Goal: Transaction & Acquisition: Book appointment/travel/reservation

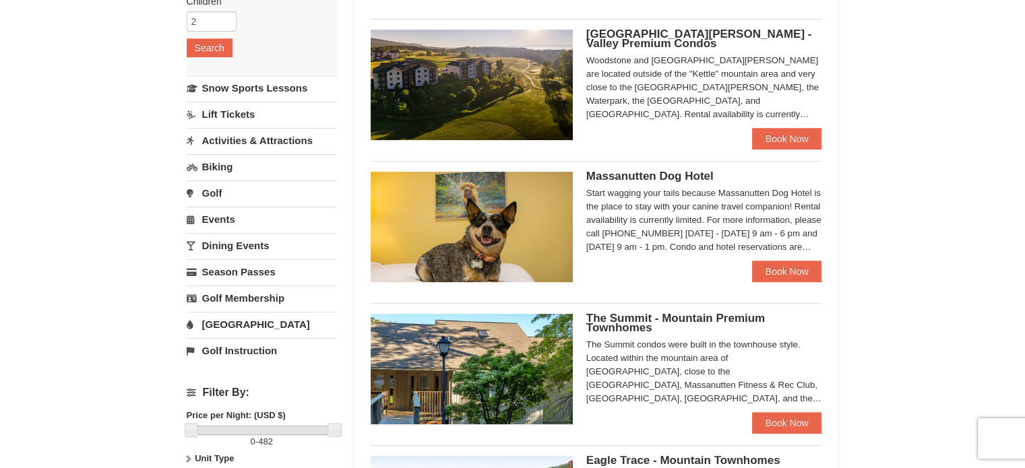
scroll to position [269, 0]
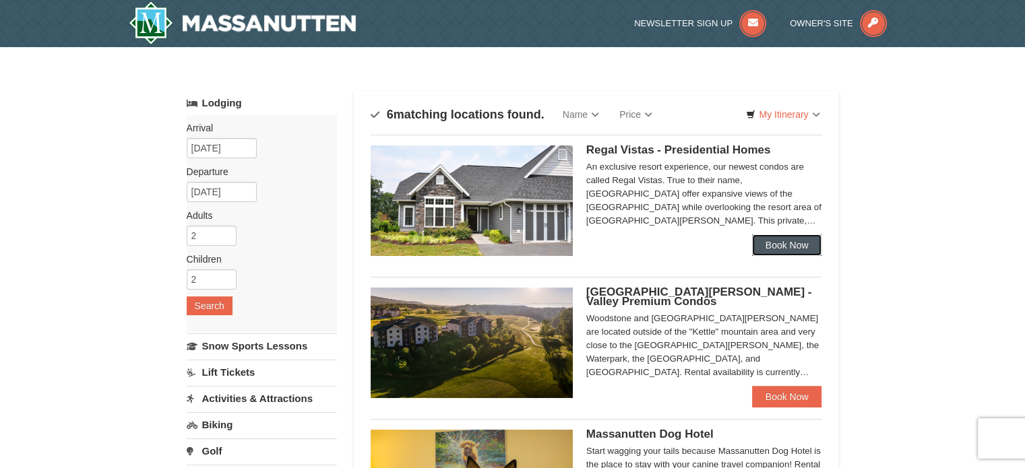
click at [794, 250] on link "Book Now" at bounding box center [787, 245] width 70 height 22
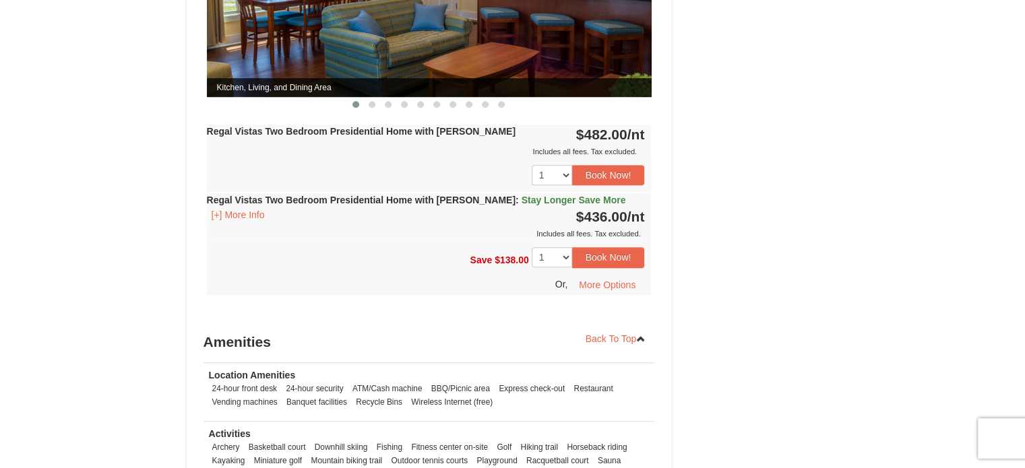
scroll to position [741, 0]
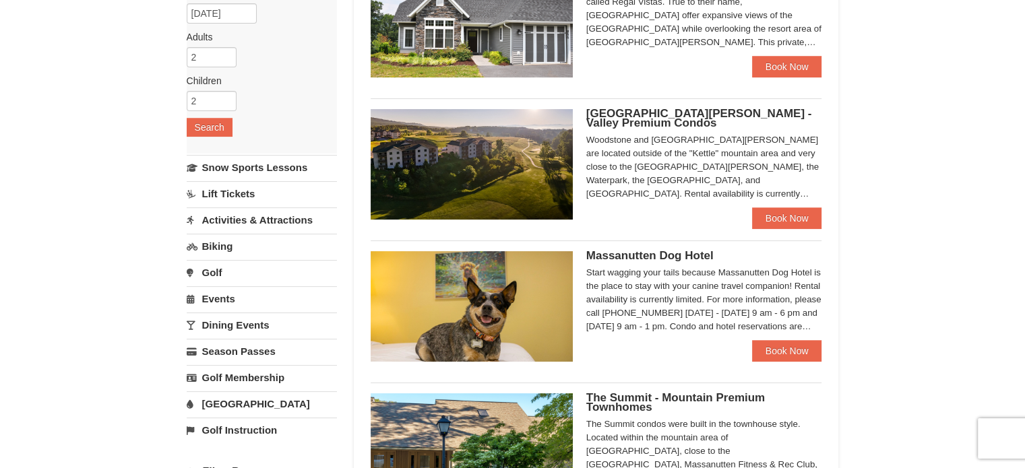
scroll to position [202, 0]
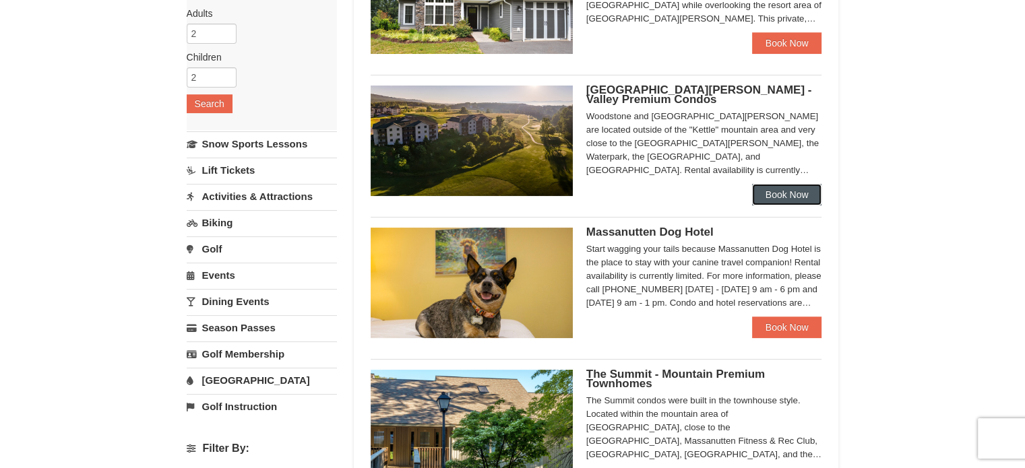
click at [775, 201] on link "Book Now" at bounding box center [787, 195] width 70 height 22
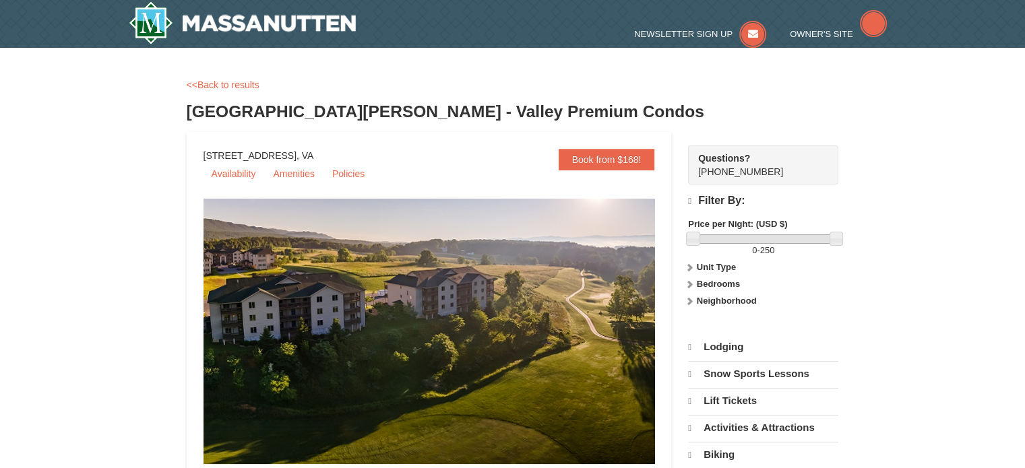
select select "9"
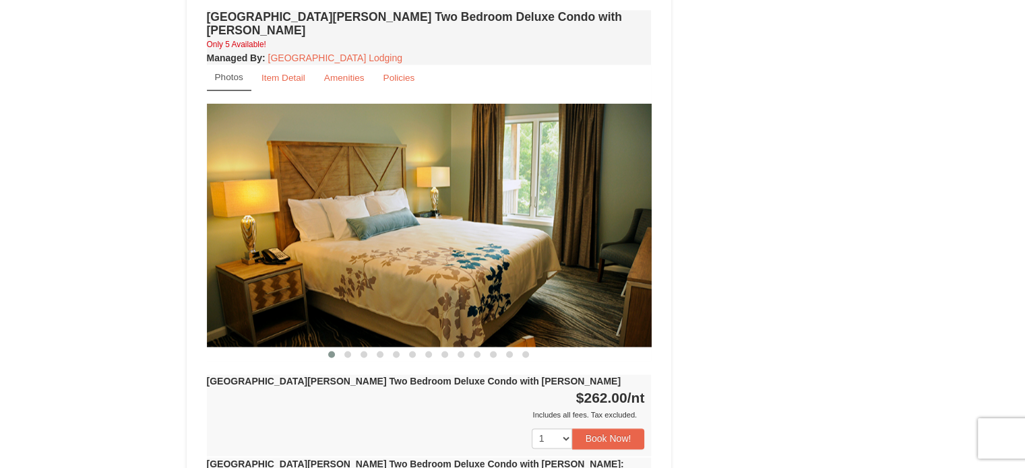
scroll to position [1752, 0]
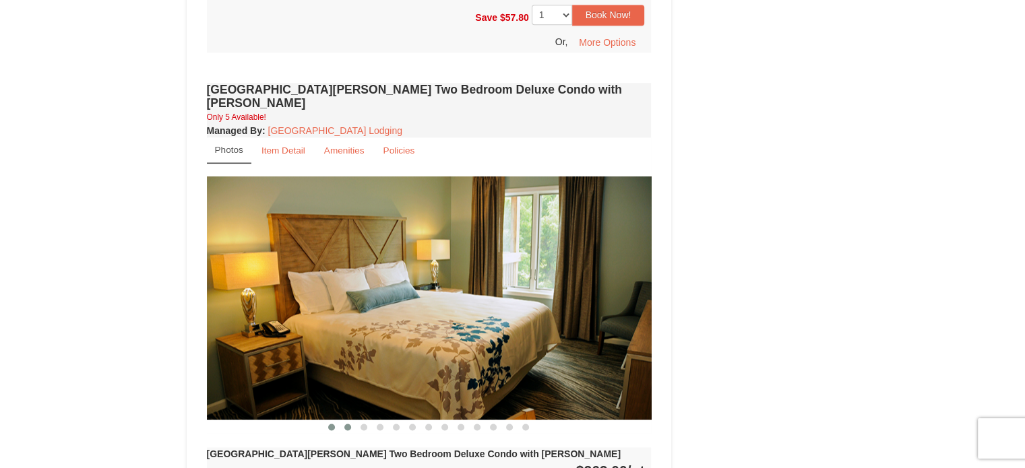
click at [347, 424] on span at bounding box center [347, 427] width 7 height 7
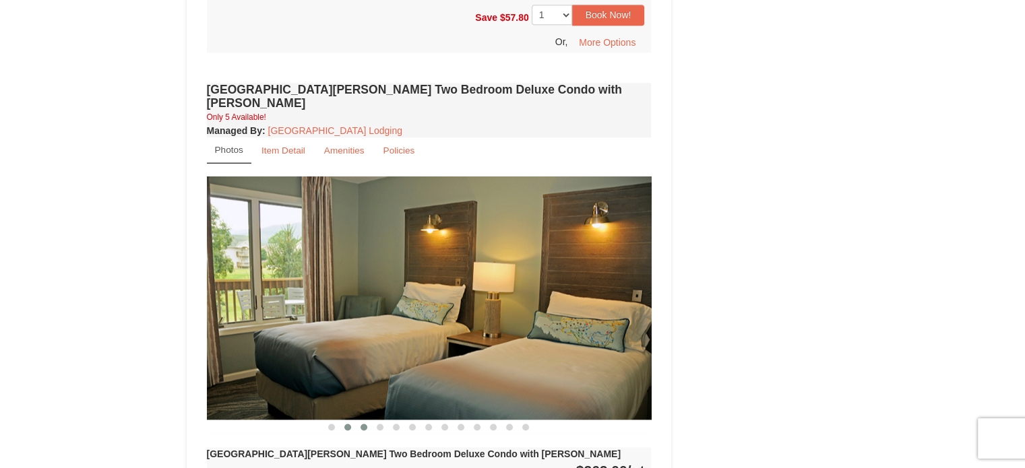
click at [361, 424] on span at bounding box center [363, 427] width 7 height 7
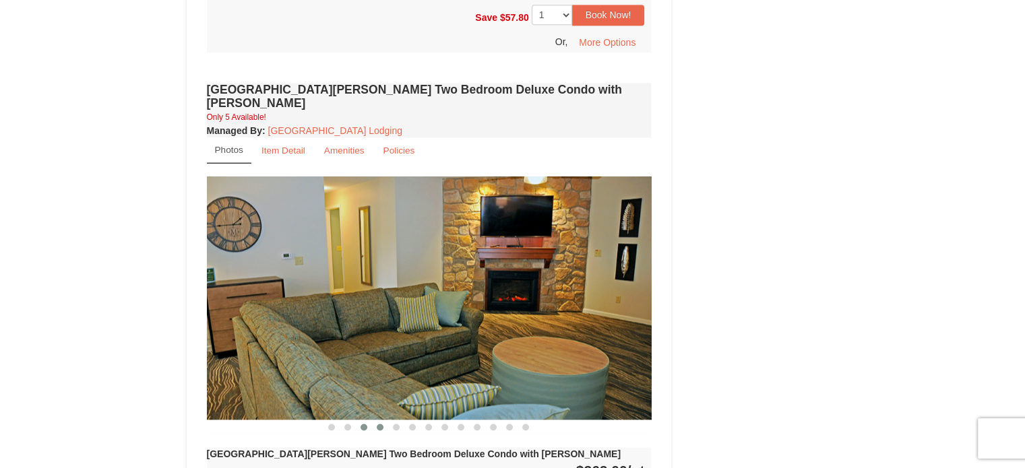
click at [377, 424] on span at bounding box center [380, 427] width 7 height 7
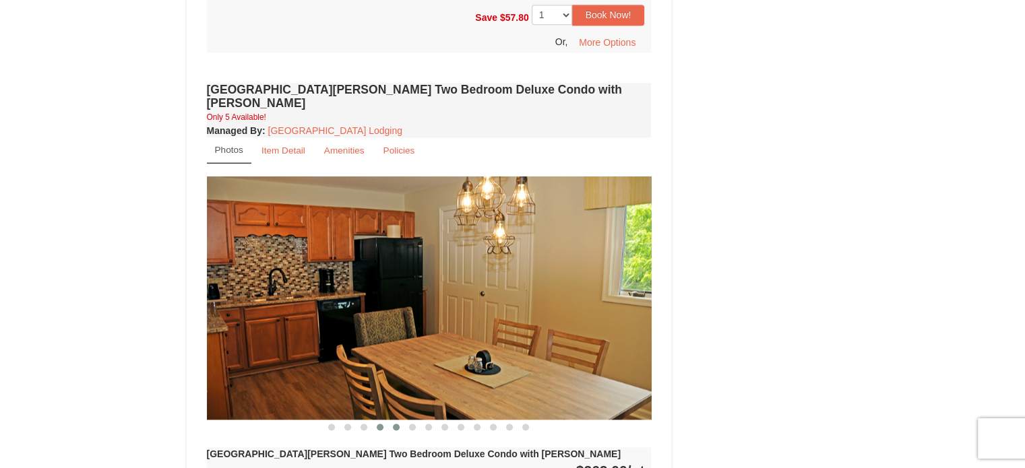
click at [396, 424] on span at bounding box center [396, 427] width 7 height 7
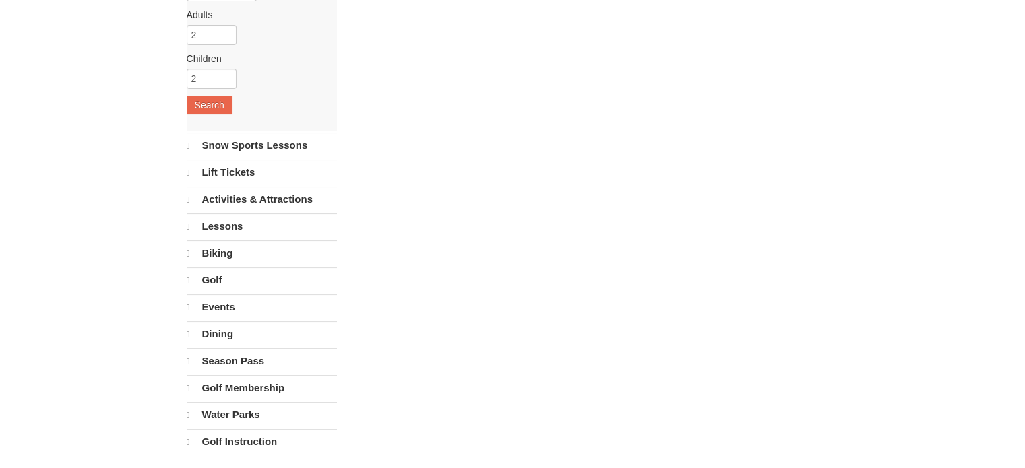
select select "9"
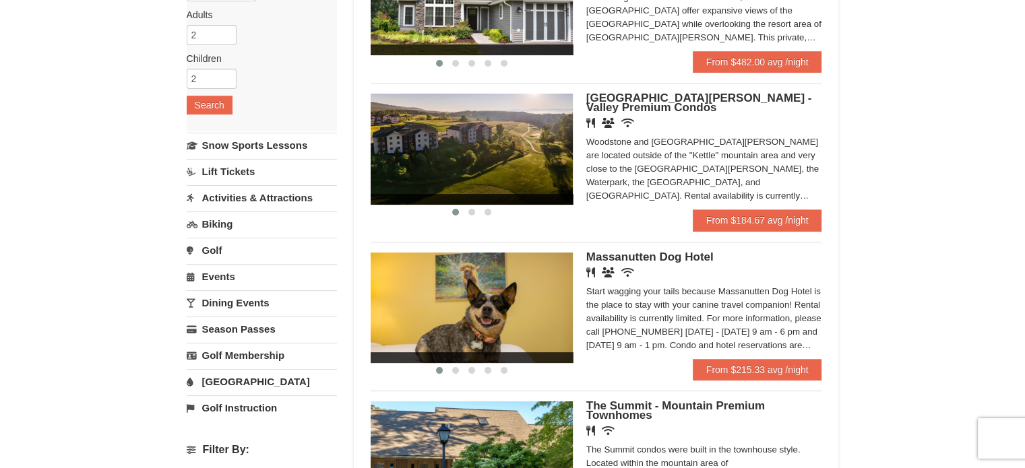
scroll to position [202, 0]
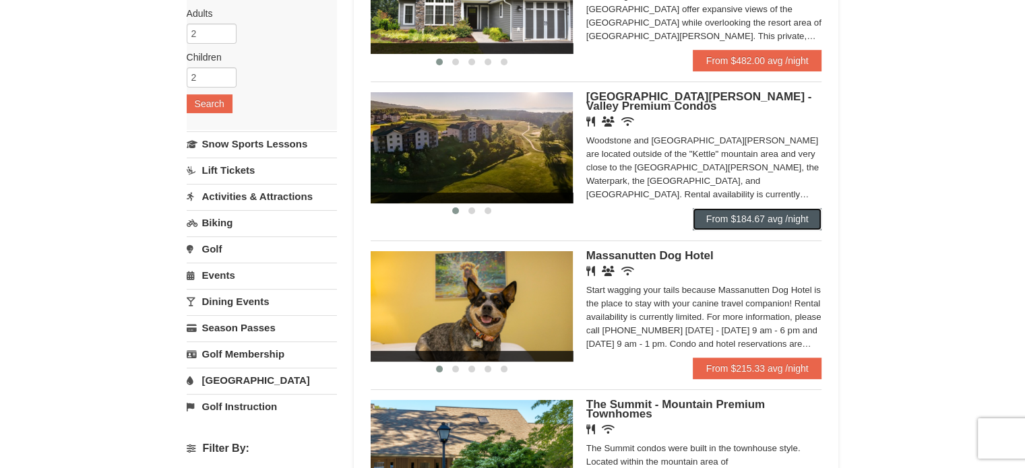
click at [754, 222] on link "From $184.67 avg /night" at bounding box center [757, 219] width 129 height 22
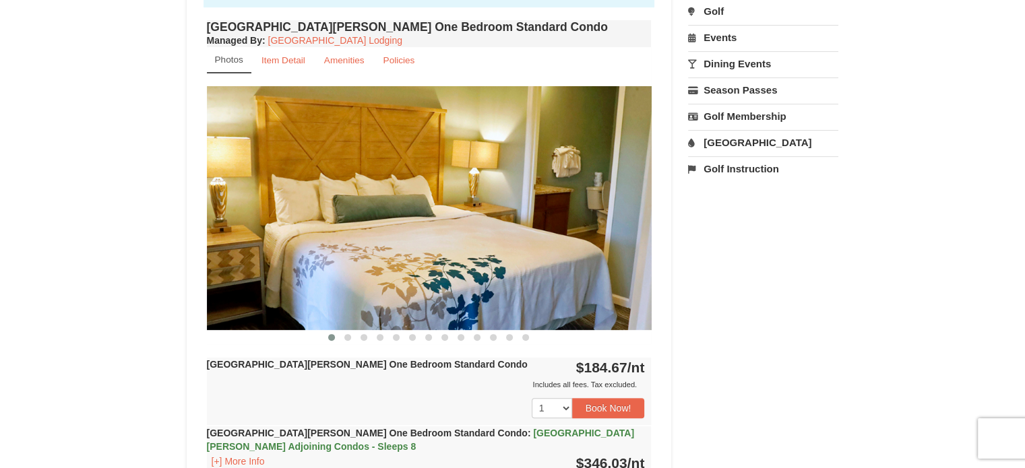
scroll to position [539, 0]
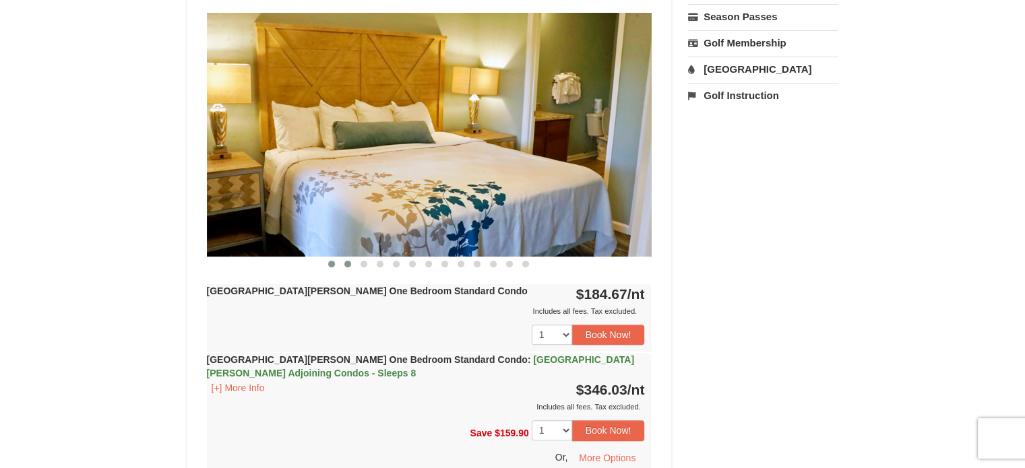
click at [349, 266] on button at bounding box center [348, 263] width 16 height 13
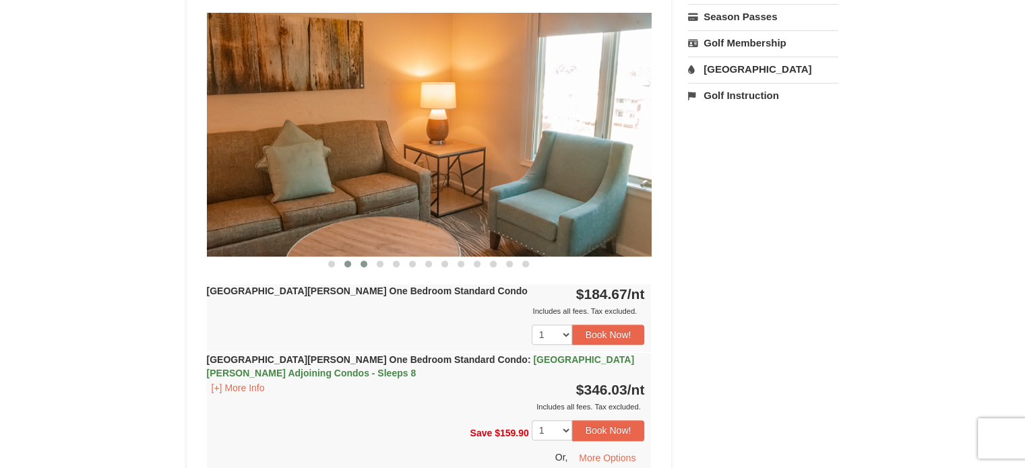
click at [361, 261] on span at bounding box center [363, 264] width 7 height 7
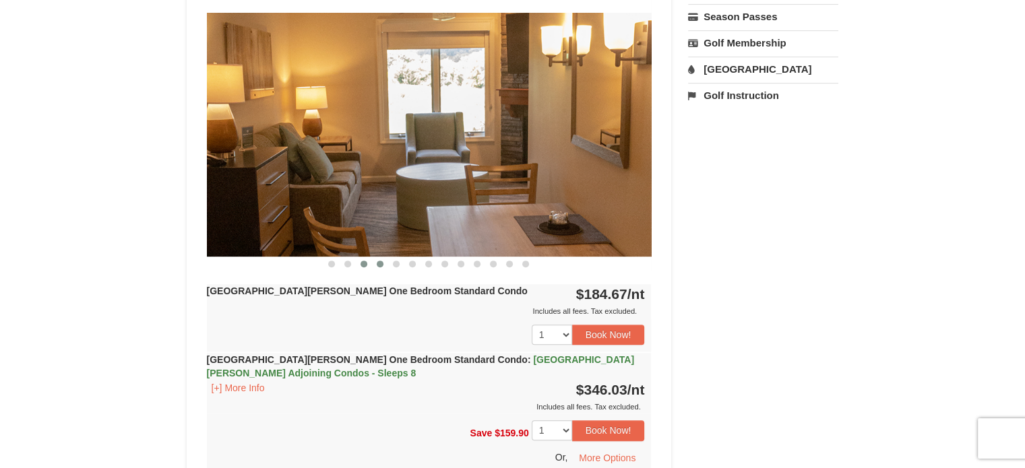
click at [377, 264] on span at bounding box center [380, 264] width 7 height 7
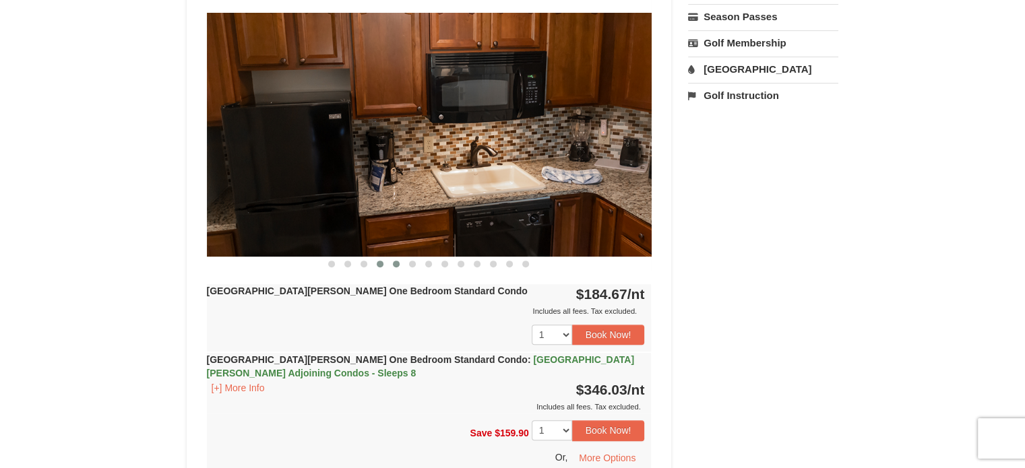
click at [396, 265] on span at bounding box center [396, 264] width 7 height 7
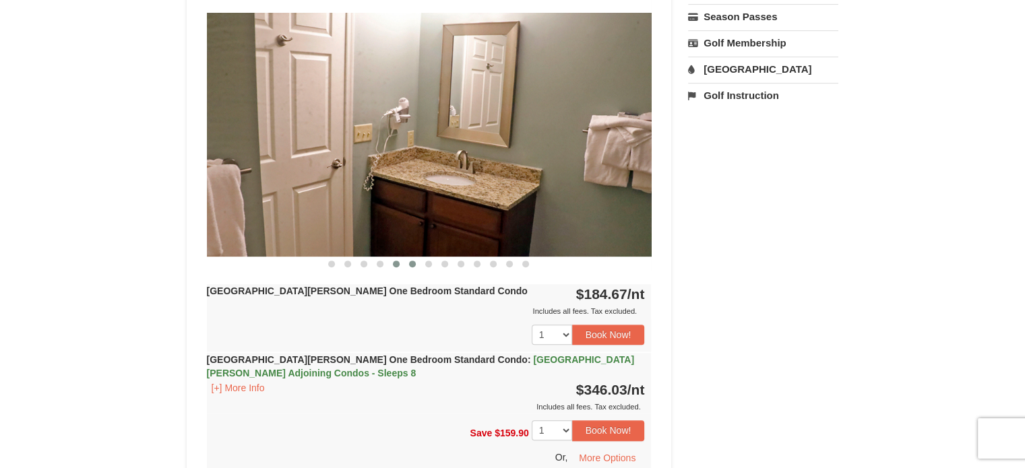
click at [410, 261] on span at bounding box center [412, 264] width 7 height 7
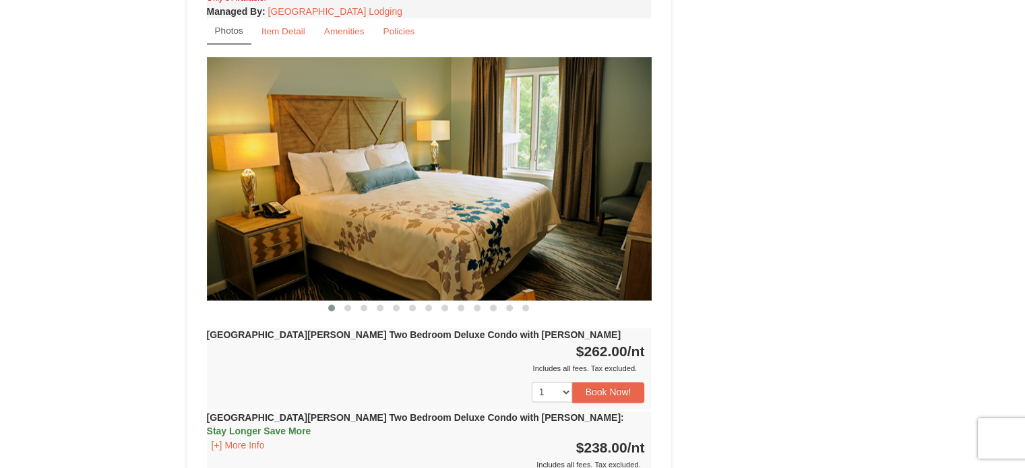
scroll to position [1886, 0]
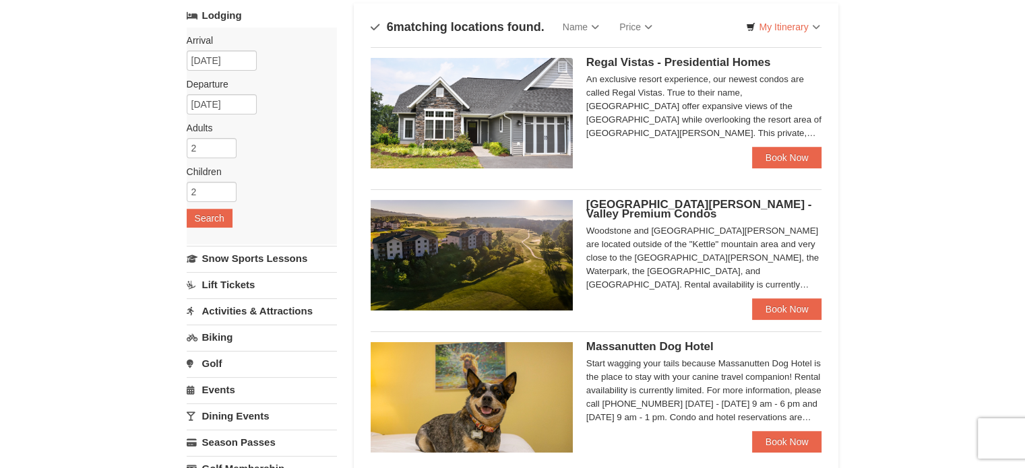
scroll to position [67, 0]
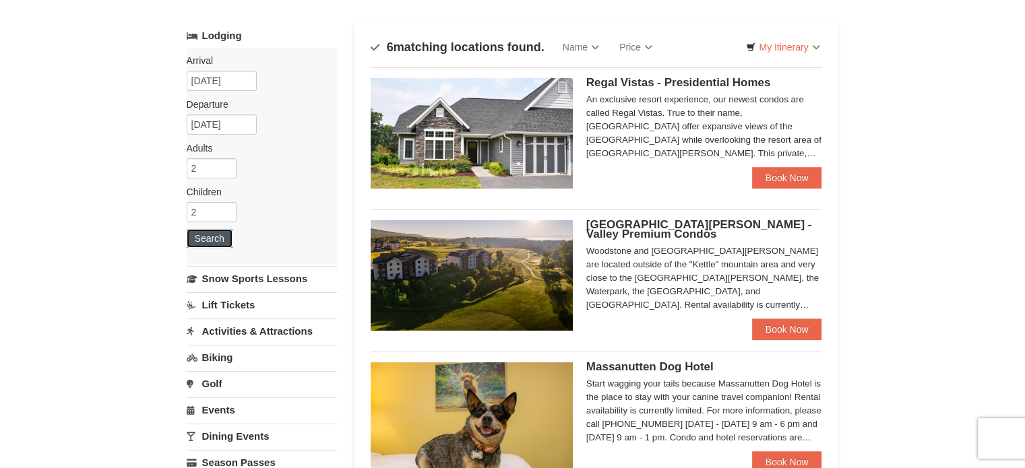
click at [220, 234] on button "Search" at bounding box center [210, 238] width 46 height 19
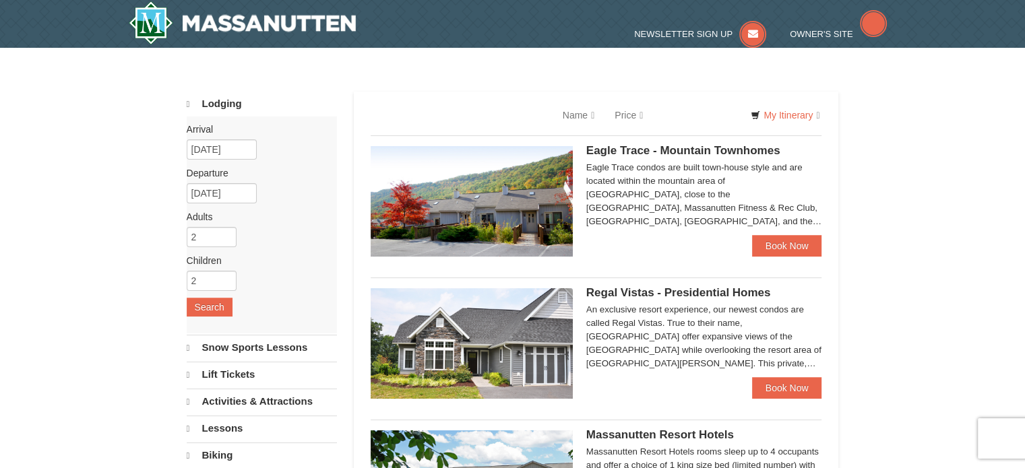
select select "9"
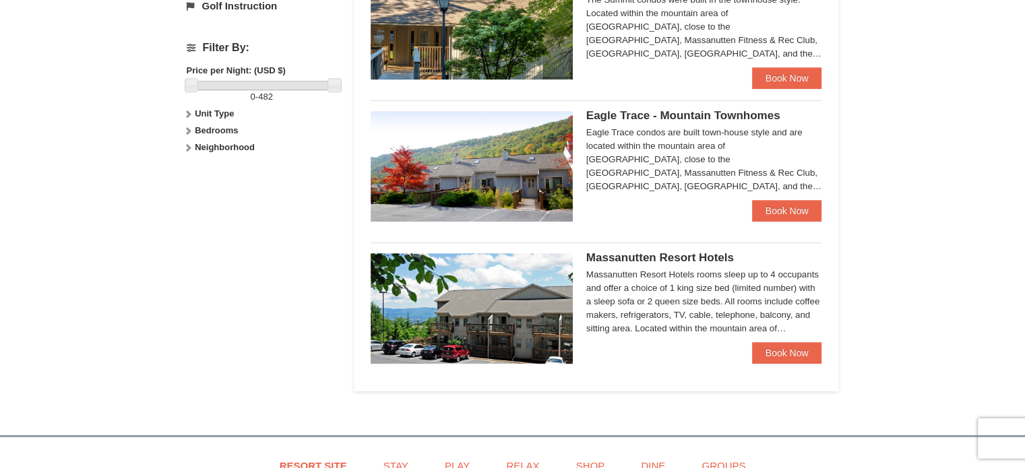
scroll to position [606, 0]
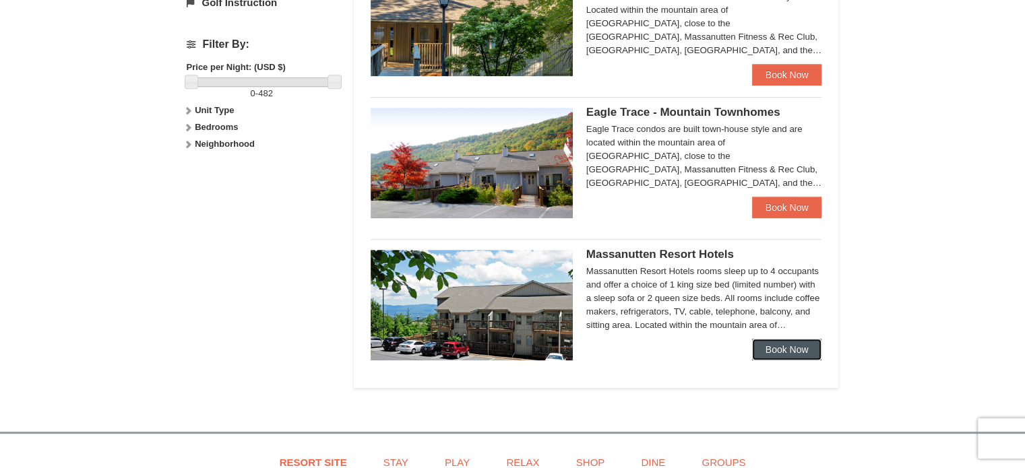
click at [776, 352] on link "Book Now" at bounding box center [787, 350] width 70 height 22
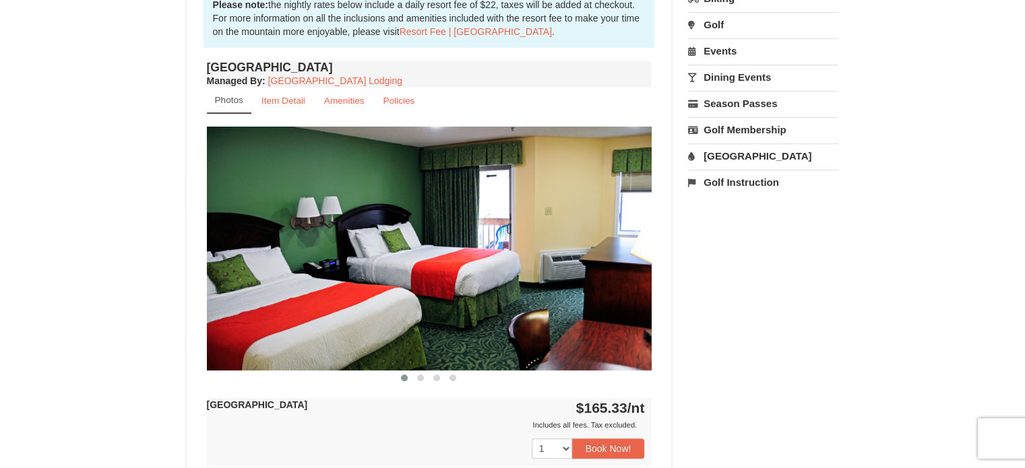
scroll to position [472, 0]
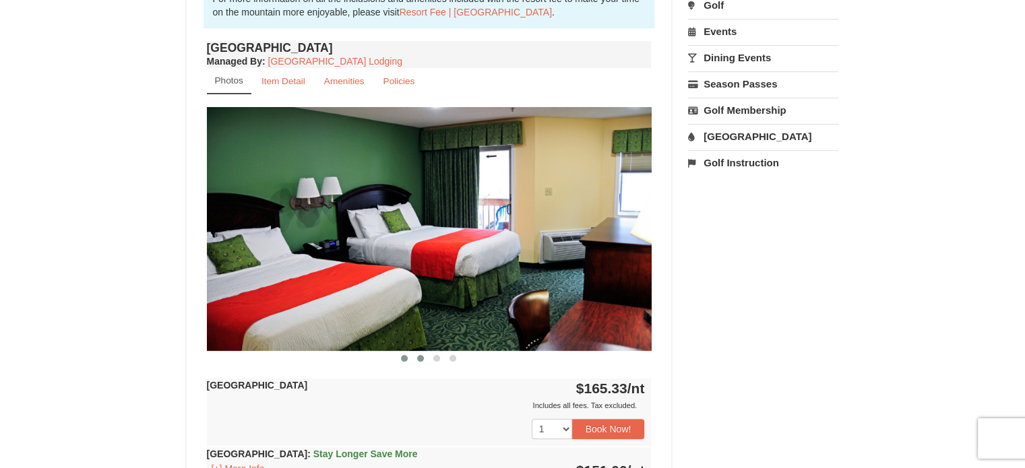
click at [420, 357] on span at bounding box center [420, 358] width 7 height 7
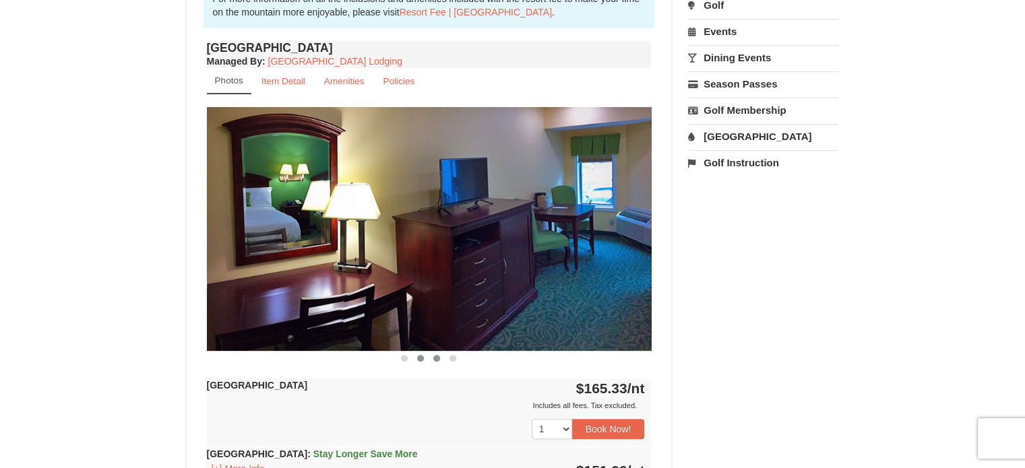
click at [439, 355] on span at bounding box center [436, 358] width 7 height 7
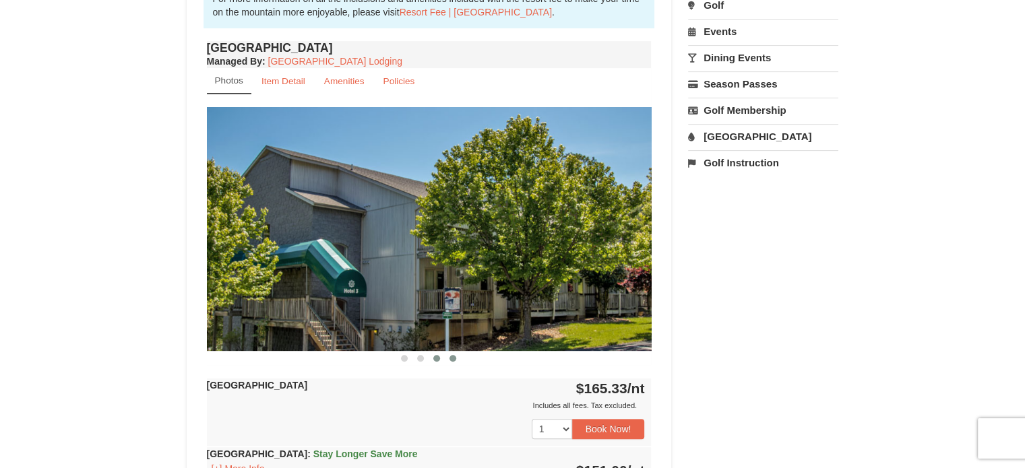
click at [452, 358] on span at bounding box center [452, 358] width 7 height 7
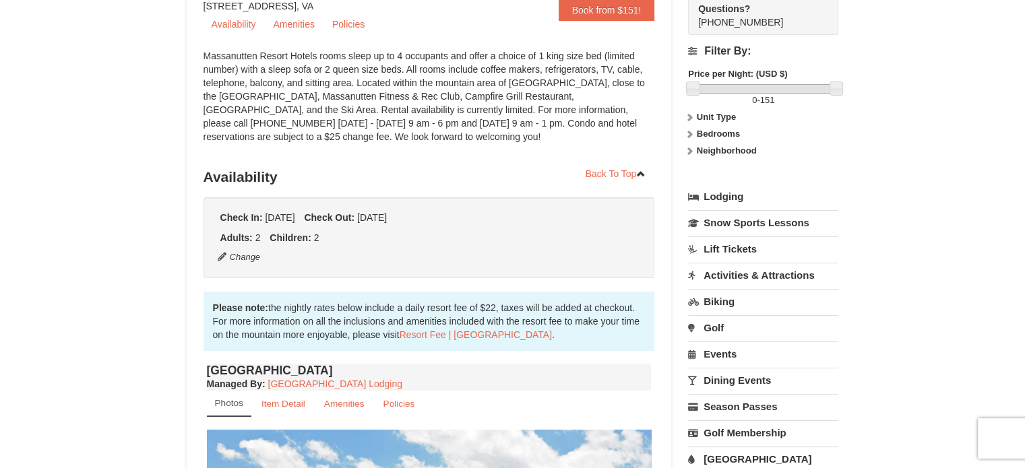
scroll to position [0, 0]
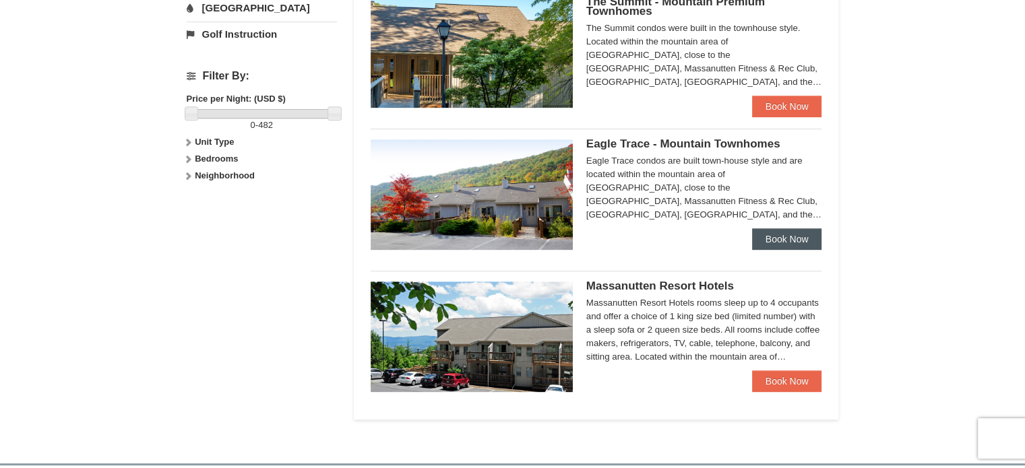
scroll to position [606, 0]
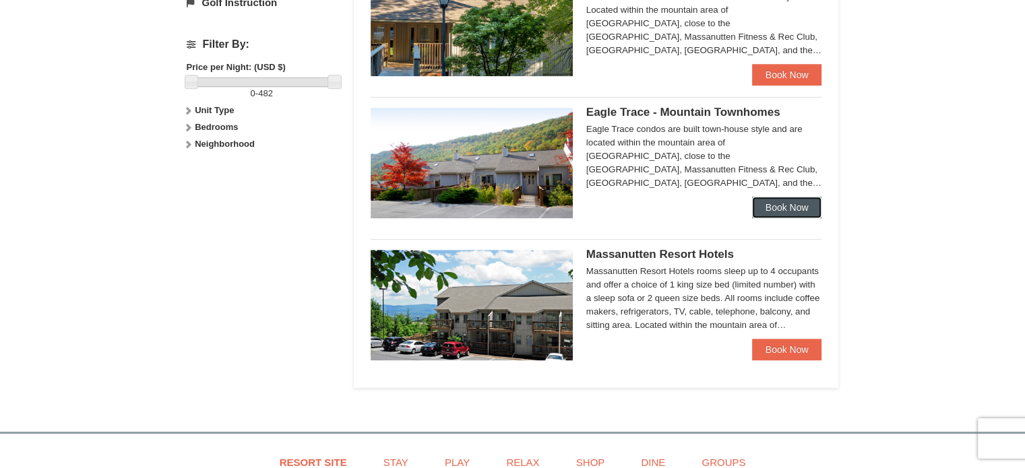
click at [784, 205] on link "Book Now" at bounding box center [787, 208] width 70 height 22
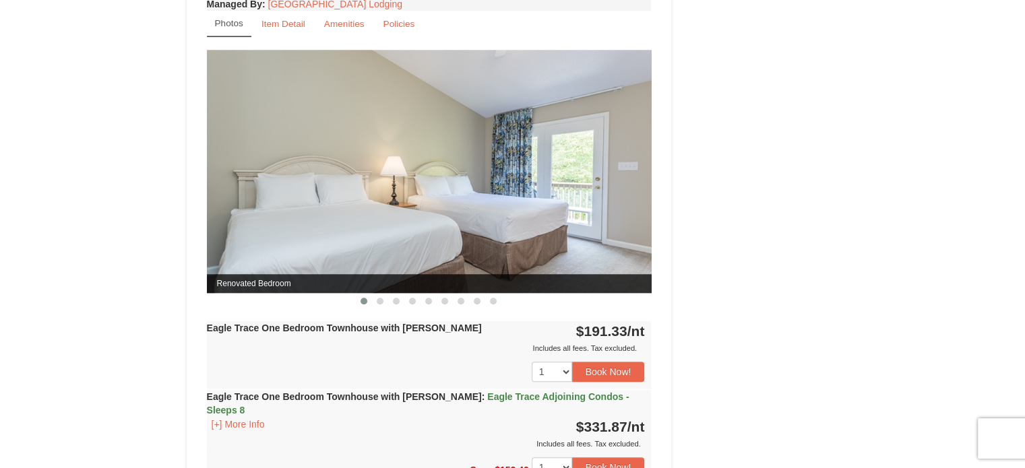
scroll to position [1145, 0]
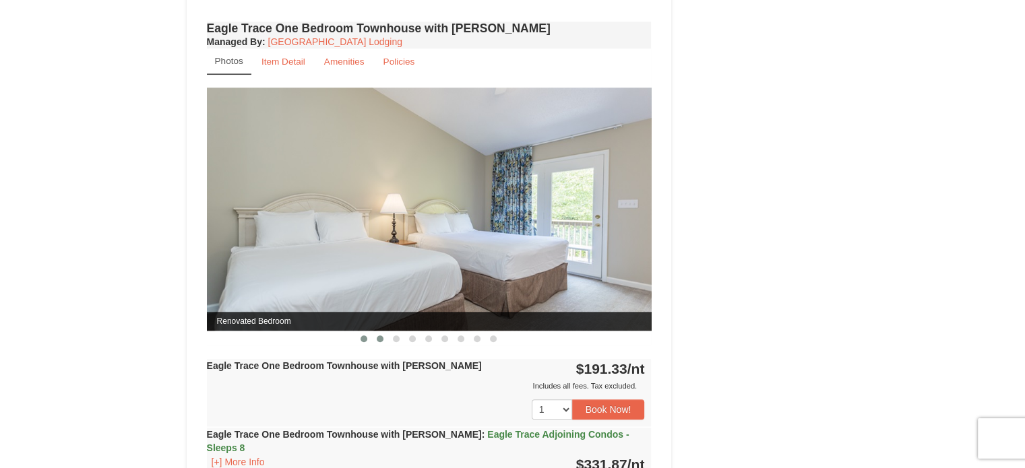
click at [380, 335] on span at bounding box center [380, 338] width 7 height 7
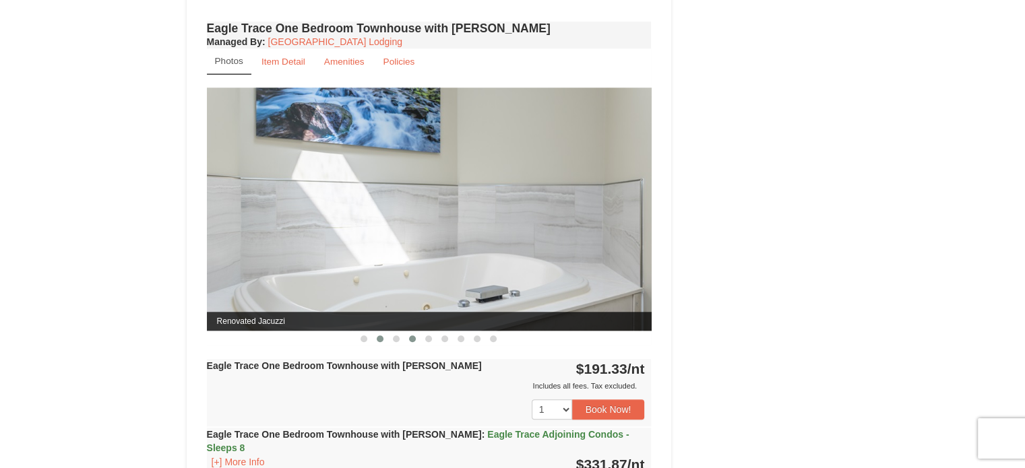
click at [409, 335] on span at bounding box center [412, 338] width 7 height 7
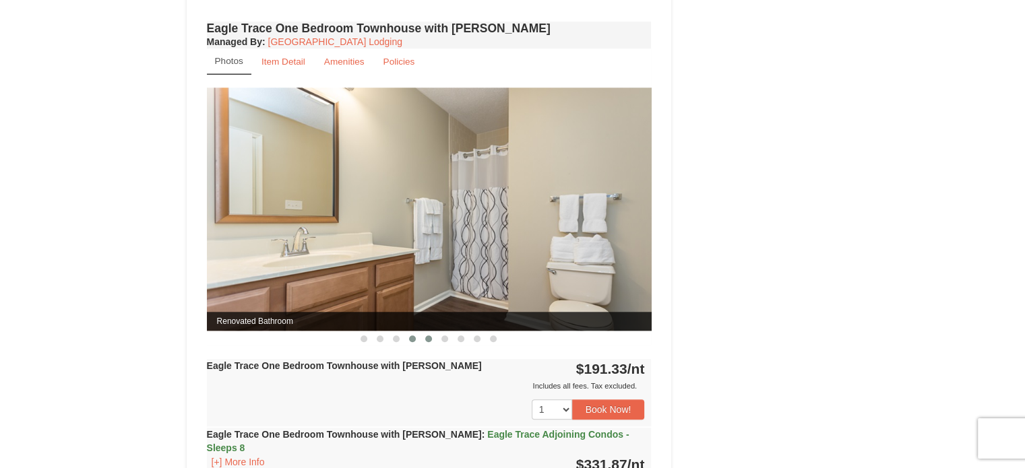
click at [426, 335] on span at bounding box center [428, 338] width 7 height 7
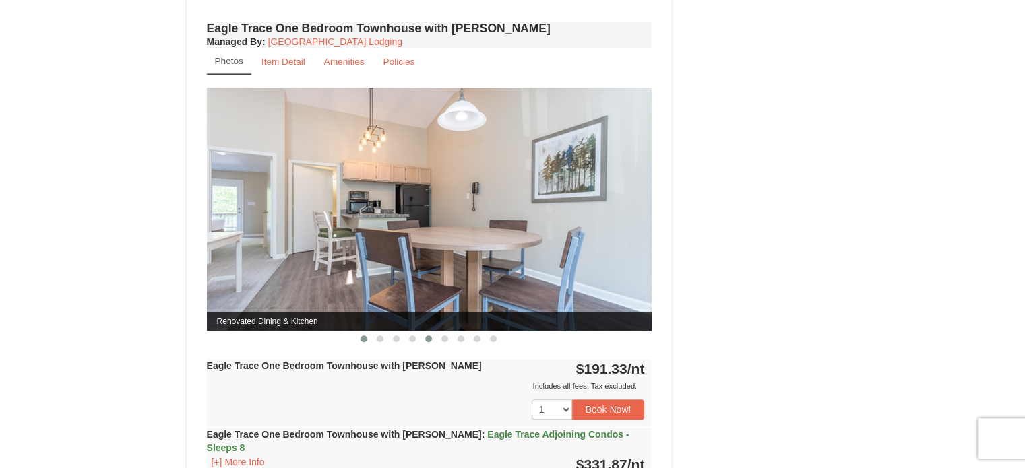
click at [364, 335] on span at bounding box center [363, 338] width 7 height 7
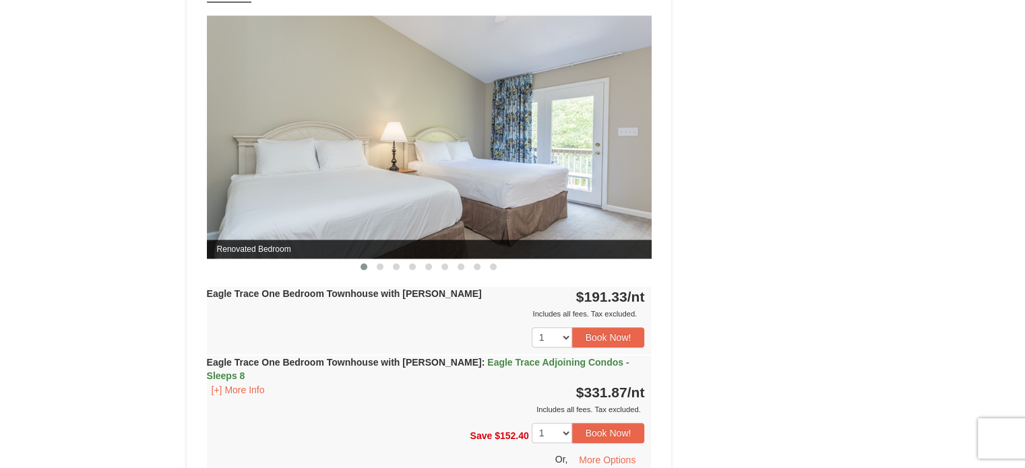
scroll to position [1347, 0]
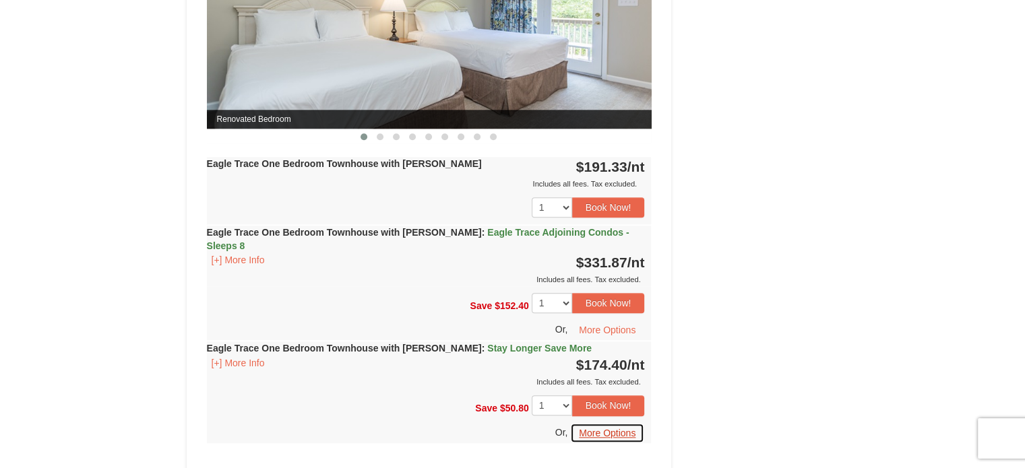
click at [585, 423] on button "More Options" at bounding box center [607, 433] width 74 height 20
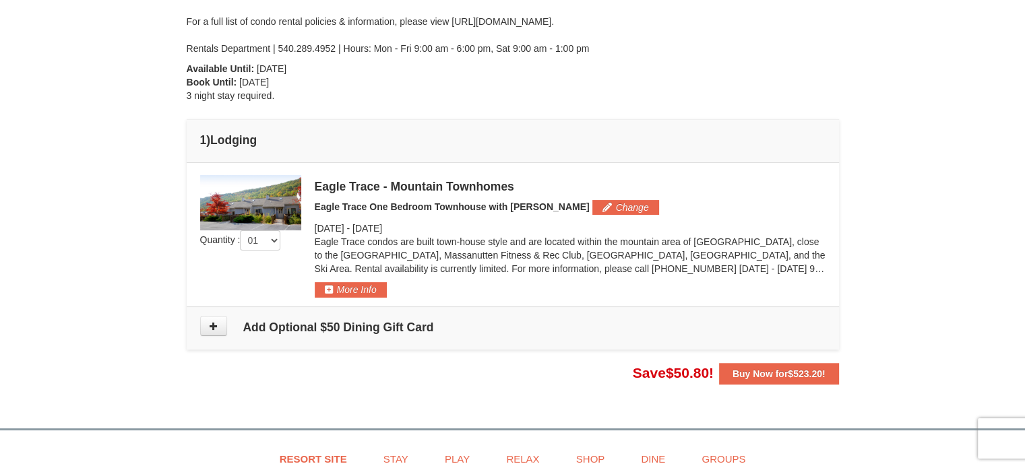
scroll to position [269, 0]
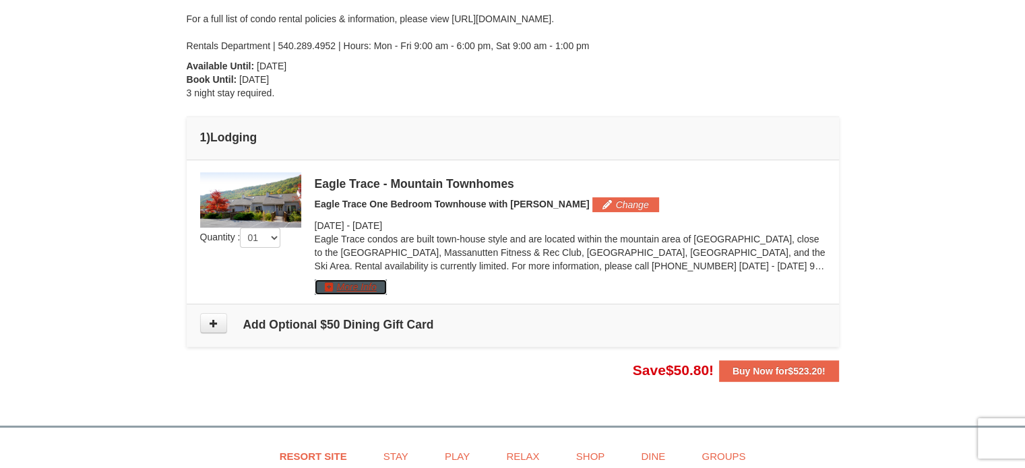
click at [345, 286] on button "More Info" at bounding box center [351, 287] width 72 height 15
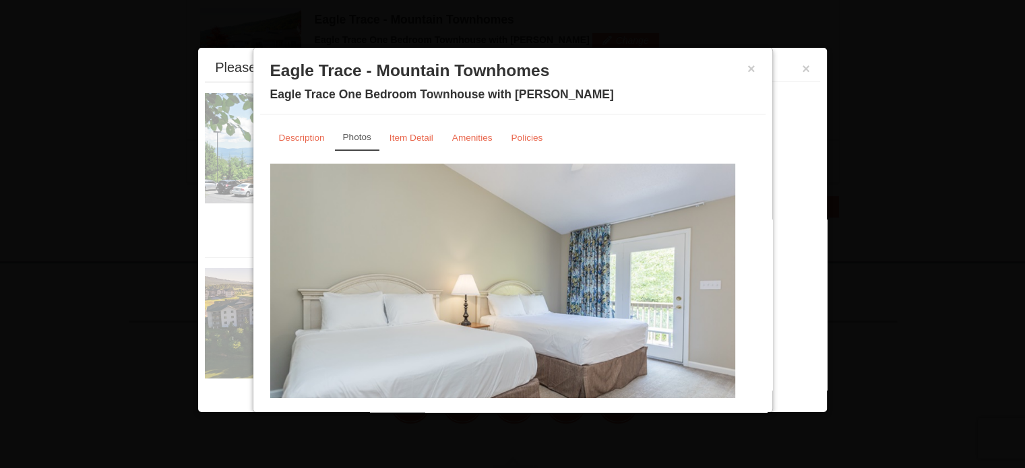
scroll to position [441, 0]
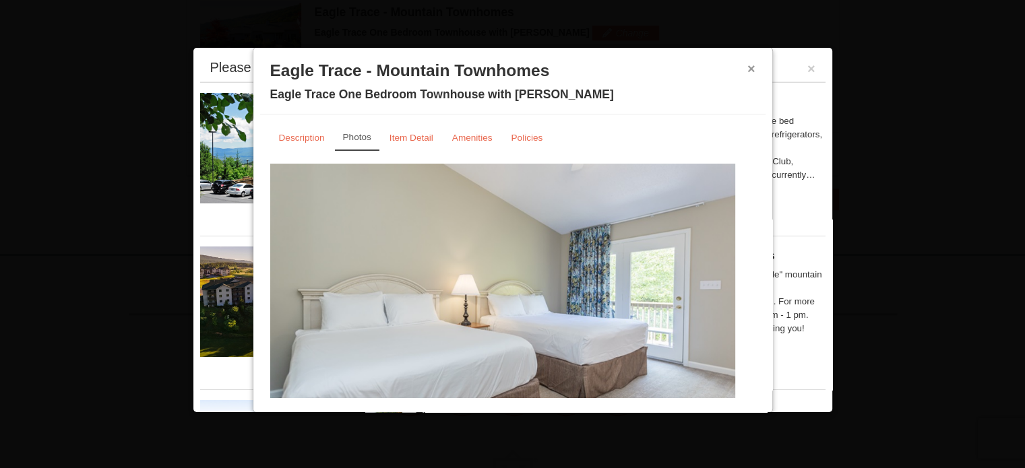
click at [747, 67] on button "×" at bounding box center [751, 68] width 8 height 13
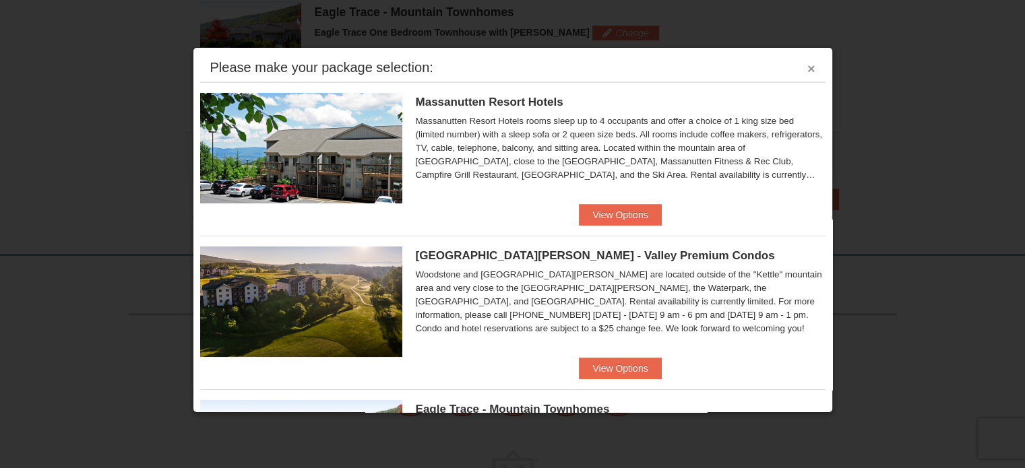
click at [807, 71] on button "×" at bounding box center [811, 68] width 8 height 13
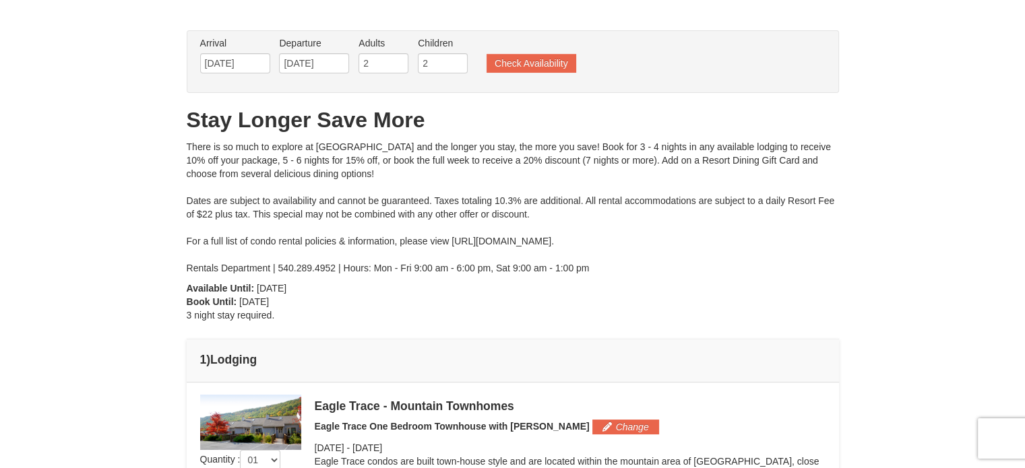
scroll to position [0, 0]
